Goal: Transaction & Acquisition: Obtain resource

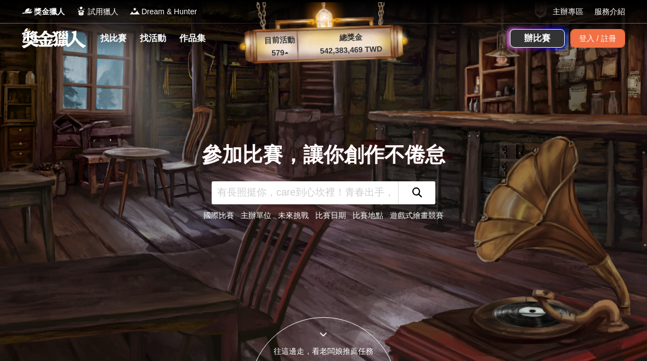
click at [47, 10] on span "獎金獵人" at bounding box center [49, 12] width 31 height 12
click at [112, 42] on link "找比賽" at bounding box center [113, 38] width 35 height 15
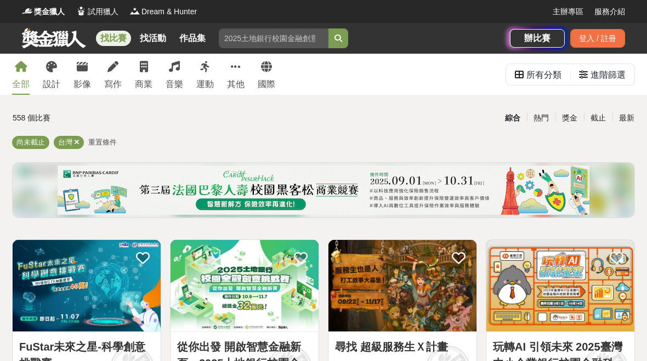
click at [56, 77] on link "設計" at bounding box center [52, 74] width 18 height 41
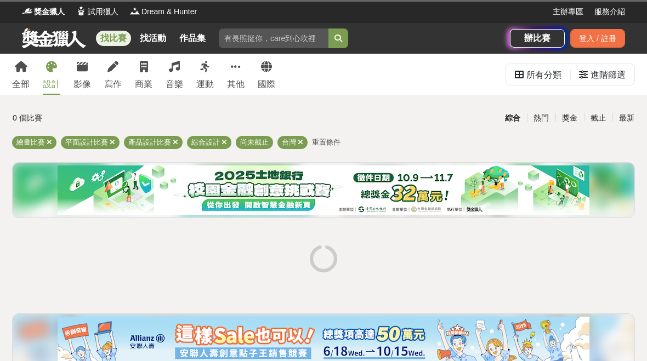
click at [609, 46] on div "登入 / 註冊" at bounding box center [597, 38] width 55 height 19
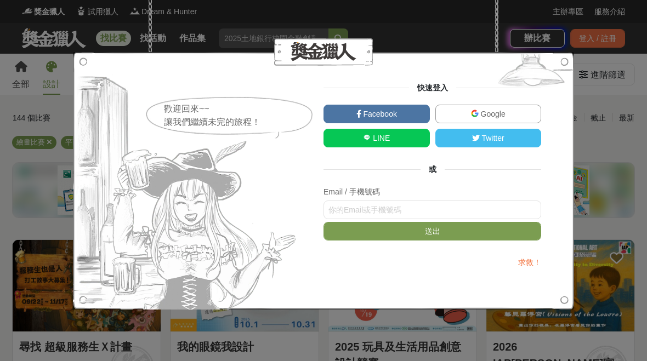
click at [531, 110] on link "Google" at bounding box center [489, 114] width 106 height 19
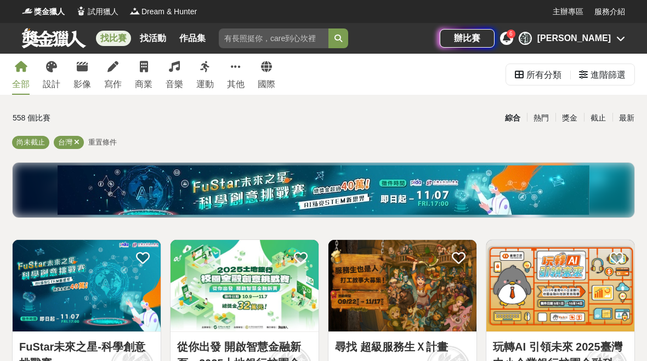
click at [613, 43] on div "鍾 鍾雅婷" at bounding box center [572, 38] width 106 height 13
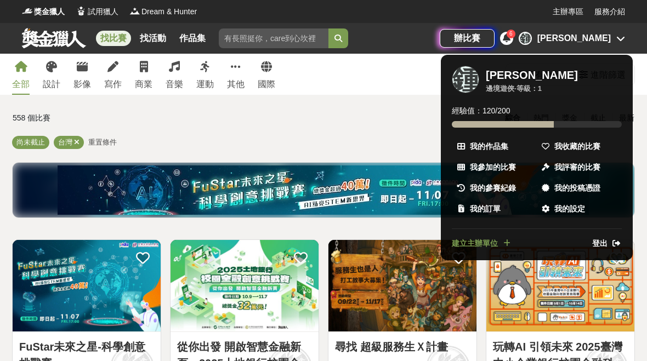
click at [591, 145] on span "我收藏的比賽" at bounding box center [578, 147] width 46 height 12
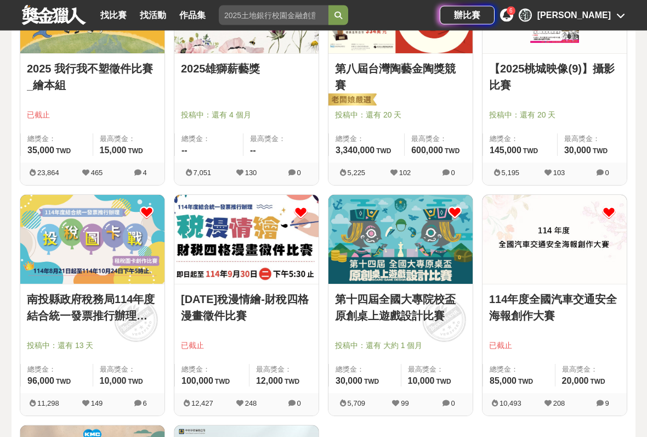
scroll to position [449, 0]
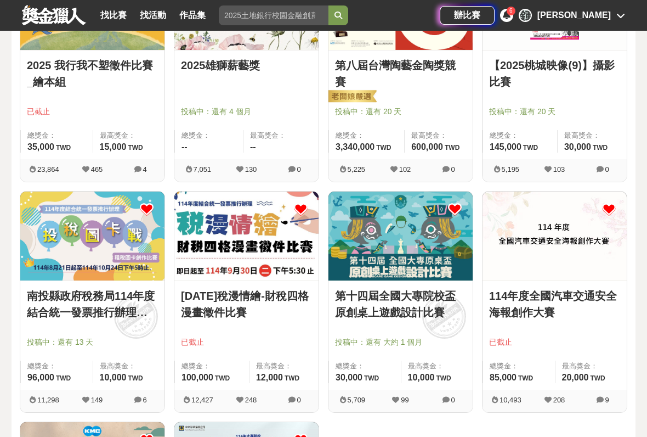
click at [127, 320] on link "南投縣政府稅務局114年度結合統一發票推行辦理「投稅圖卡戰」租稅圖卡創作比賽" at bounding box center [92, 303] width 131 height 33
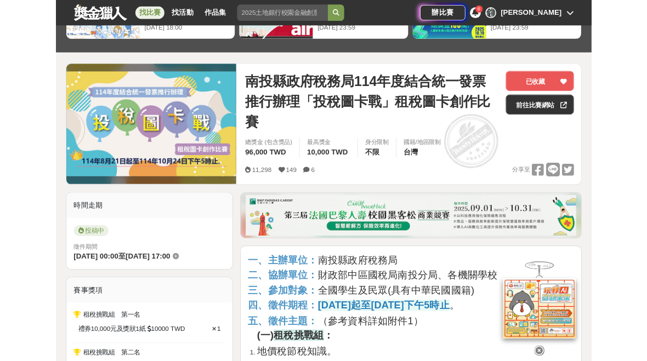
scroll to position [90, 0]
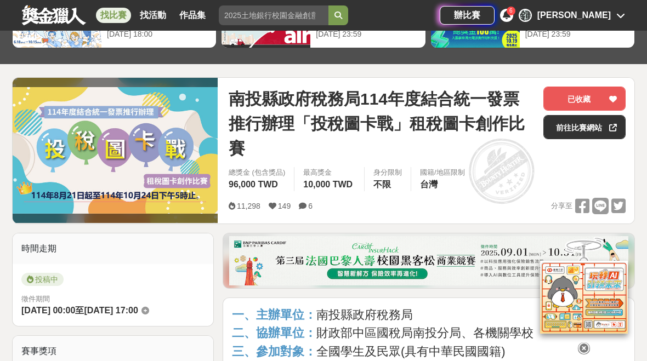
click at [598, 130] on link "前往比賽網站" at bounding box center [585, 127] width 82 height 24
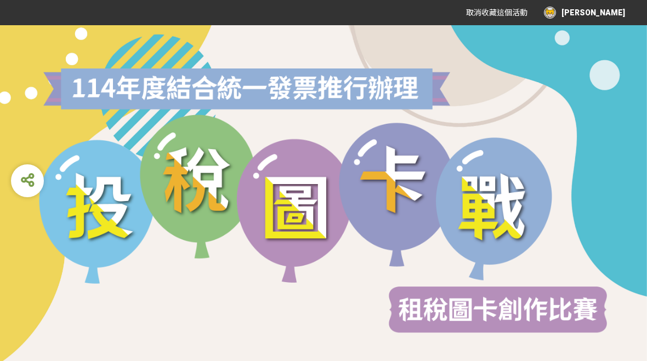
click at [368, 340] on img at bounding box center [323, 201] width 592 height 308
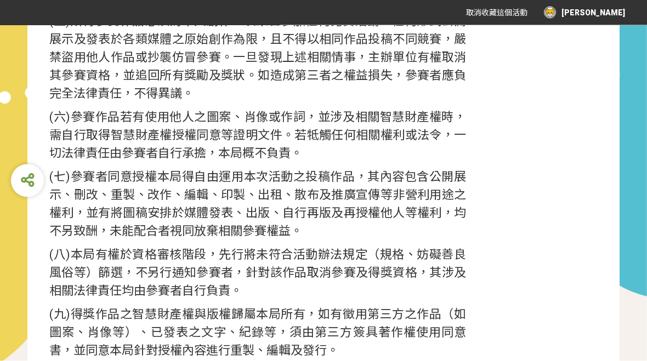
scroll to position [2880, 0]
click at [262, 335] on span "(九)得獎作品之智慧財產權與版權歸屬本局所有，如有徵用第三方之作品（如圖案、肖像等）、已發表之文字、紀錄等，須由第三方簽具著作權使用同意書，並同意本局針對授權…" at bounding box center [257, 333] width 417 height 50
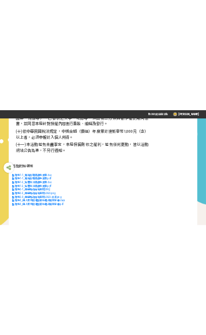
scroll to position [3188, 0]
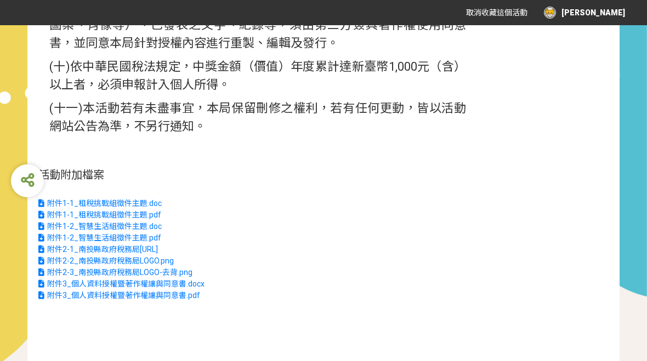
click at [156, 221] on link "附件1-2_智慧生活組徵件主題.doc" at bounding box center [252, 227] width 428 height 12
click at [139, 214] on span "附件1-1_租稅挑戰組徵件主題.pdf" at bounding box center [104, 215] width 114 height 9
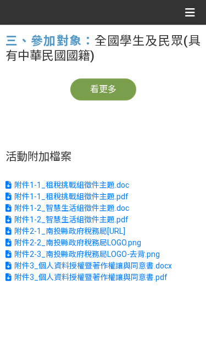
scroll to position [271, 0]
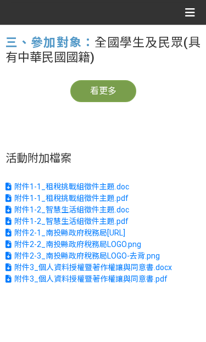
click at [125, 196] on span "附件1-1_租稅挑戰組徵件主題.pdf" at bounding box center [71, 198] width 114 height 9
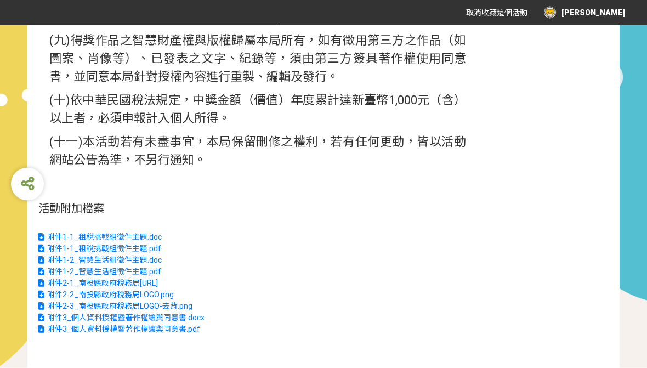
scroll to position [3159, 0]
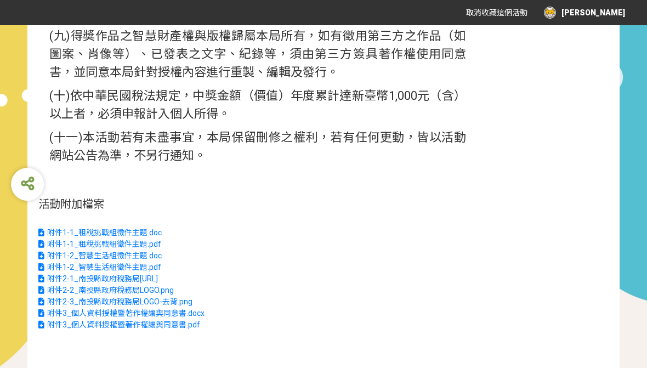
click at [151, 268] on span "附件1-2_智慧生活組徵件主題.pdf" at bounding box center [104, 267] width 114 height 9
